Goal: Information Seeking & Learning: Compare options

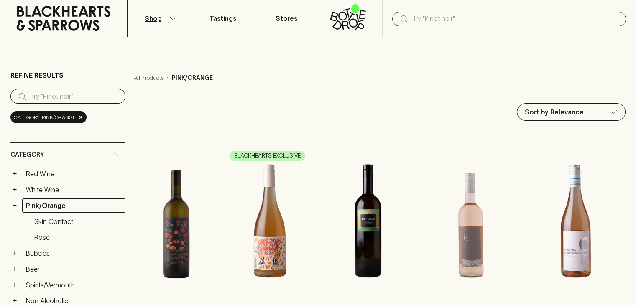
scroll to position [29, 0]
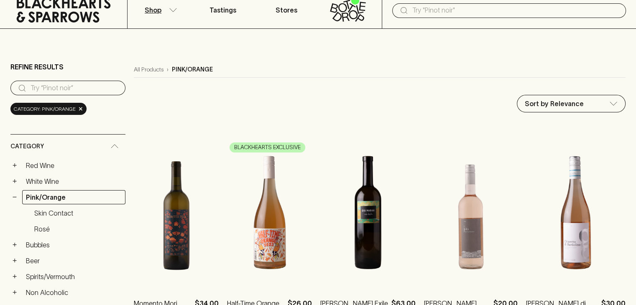
click at [597, 270] on img at bounding box center [576, 213] width 100 height 146
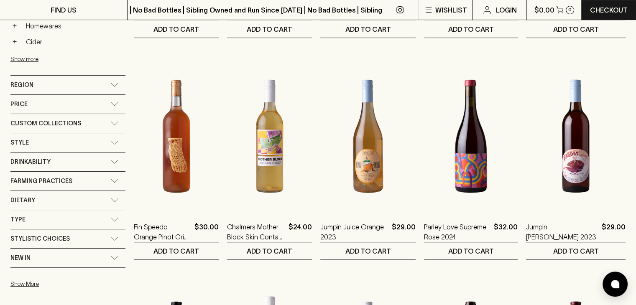
scroll to position [331, 0]
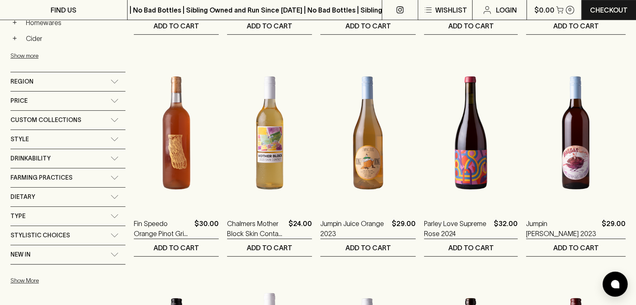
click at [580, 181] on img at bounding box center [576, 133] width 100 height 146
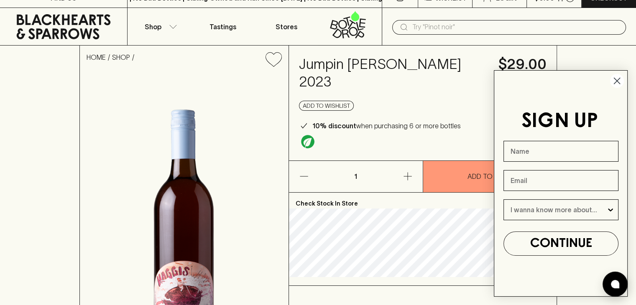
scroll to position [10, 0]
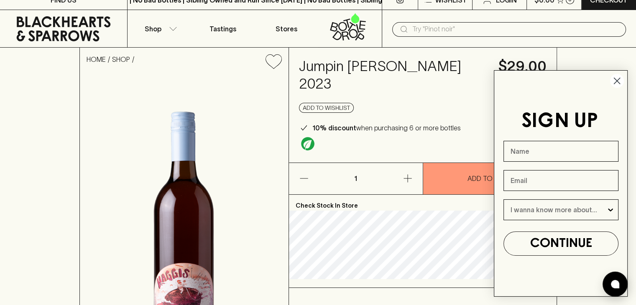
click at [616, 76] on circle "Close dialog" at bounding box center [617, 81] width 14 height 14
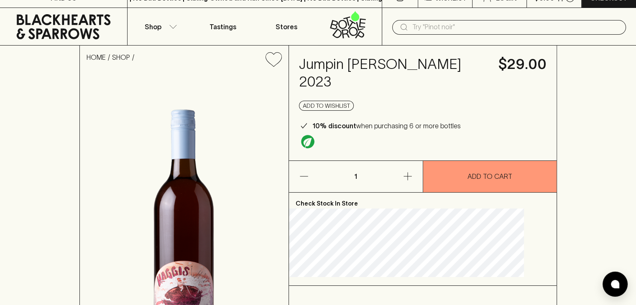
scroll to position [0, 0]
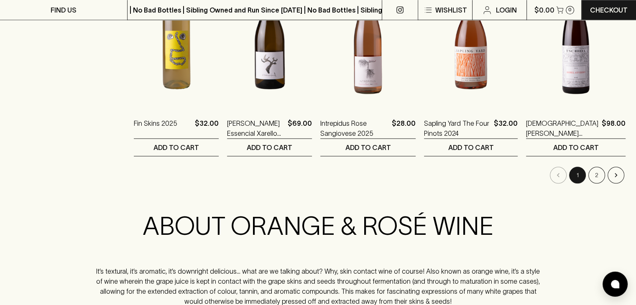
scroll to position [876, 0]
